Goal: Task Accomplishment & Management: Use online tool/utility

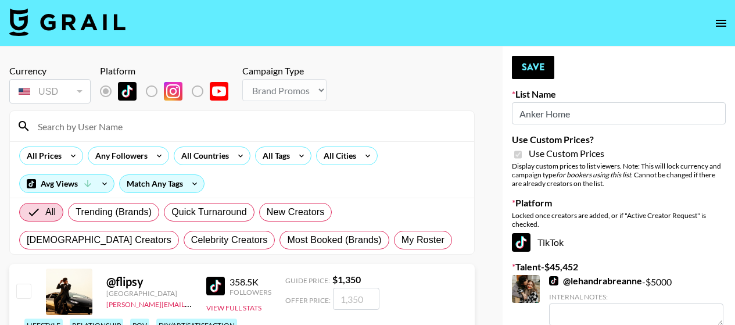
select select "Brand"
click at [724, 23] on icon "open drawer" at bounding box center [721, 23] width 10 height 7
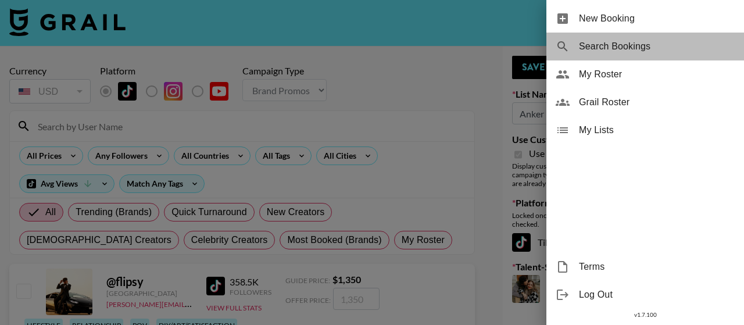
click at [625, 51] on span "Search Bookings" at bounding box center [657, 47] width 156 height 14
select select "id"
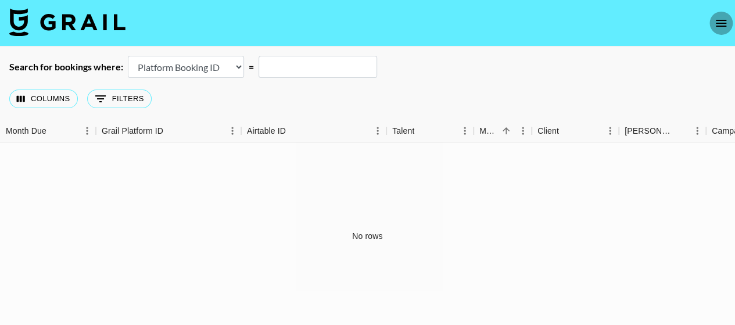
click at [727, 23] on button "open drawer" at bounding box center [720, 23] width 23 height 23
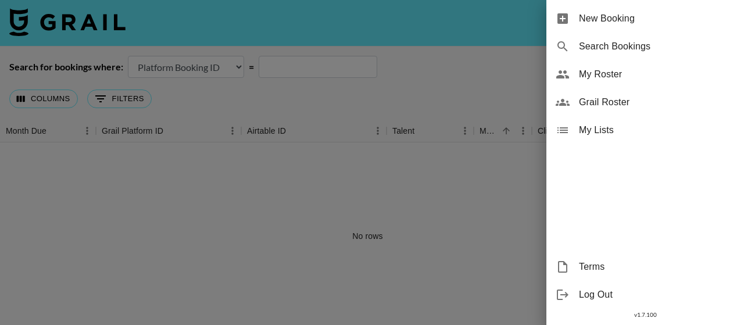
click at [431, 88] on div at bounding box center [372, 162] width 744 height 325
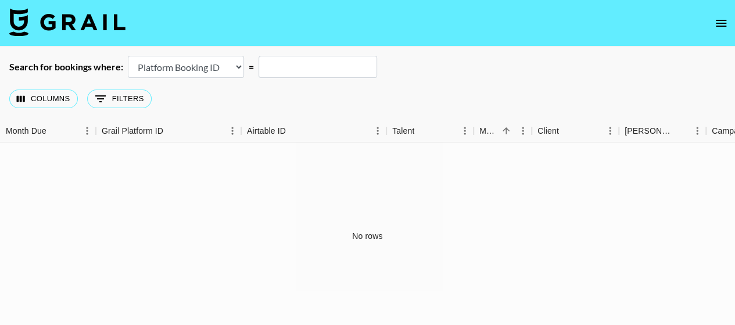
click at [208, 62] on select "Airtable Booking ID Platform Booking ID Platform Campaign ID" at bounding box center [186, 67] width 116 height 22
click at [84, 90] on div "Columns 0 Filters + Booking" at bounding box center [82, 99] width 147 height 42
click at [120, 96] on button "0 Filters" at bounding box center [119, 98] width 64 height 19
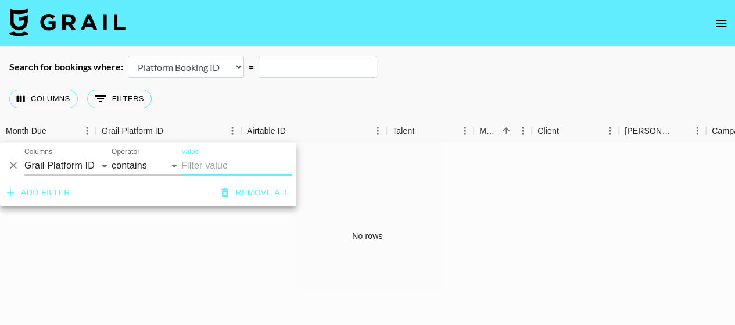
click at [270, 63] on input "text" at bounding box center [318, 67] width 119 height 22
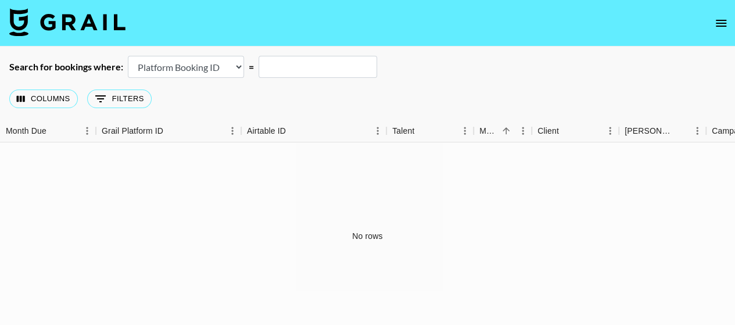
click at [544, 72] on div "Search for bookings where: Airtable Booking ID Platform Booking ID Platform Cam…" at bounding box center [367, 67] width 735 height 22
click at [719, 21] on icon "open drawer" at bounding box center [721, 23] width 14 height 14
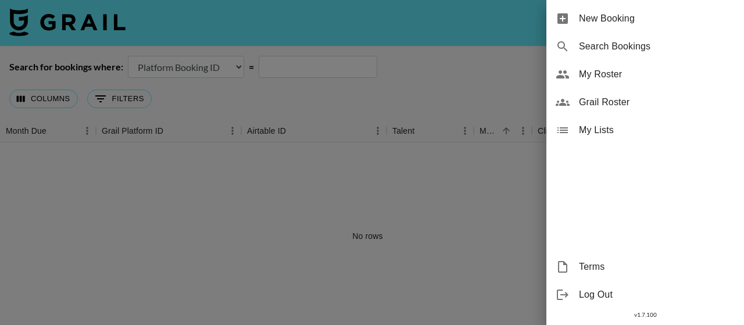
click at [440, 195] on div at bounding box center [372, 162] width 744 height 325
